Goal: Task Accomplishment & Management: Manage account settings

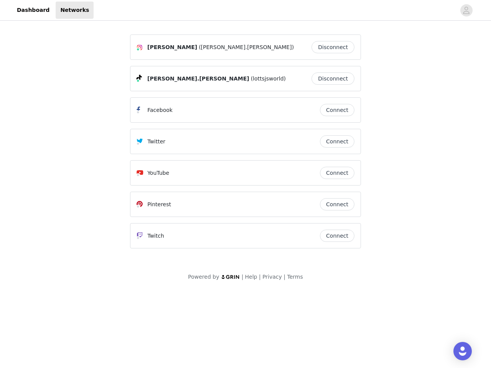
click at [245, 145] on div "Twitter" at bounding box center [227, 141] width 183 height 9
click at [245, 10] on div at bounding box center [275, 10] width 362 height 17
click at [466, 10] on icon "avatar" at bounding box center [465, 10] width 7 height 12
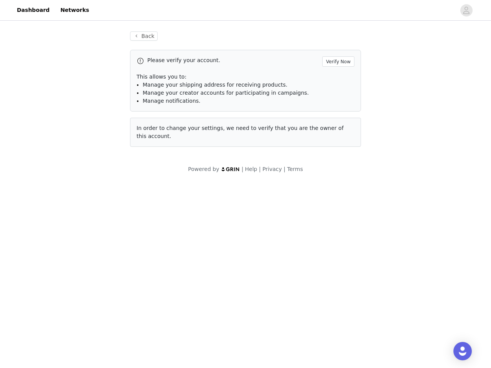
click at [335, 47] on div "Back Please verify your account. Verify Now This allows you to: Manage your shi…" at bounding box center [245, 89] width 249 height 134
click at [335, 79] on p "This allows you to:" at bounding box center [245, 77] width 218 height 8
